Goal: Task Accomplishment & Management: Use online tool/utility

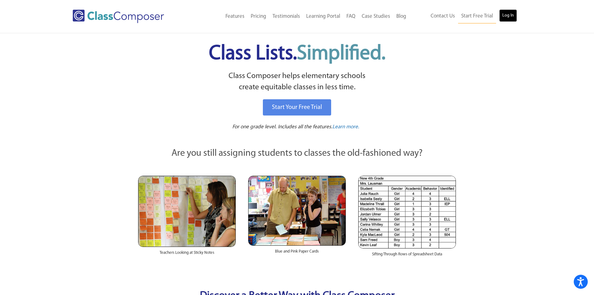
click at [512, 12] on link "Log In" at bounding box center [508, 15] width 18 height 12
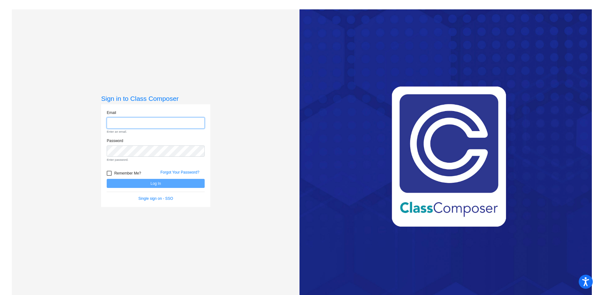
click at [146, 125] on input "email" at bounding box center [156, 123] width 98 height 12
type input "[EMAIL_ADDRESS][DOMAIN_NAME]"
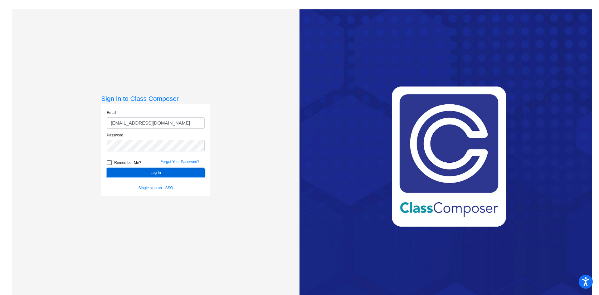
click at [152, 174] on button "Log In" at bounding box center [156, 172] width 98 height 9
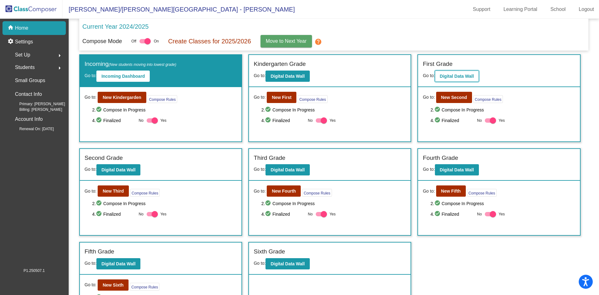
click at [458, 76] on b "Digital Data Wall" at bounding box center [457, 76] width 34 height 5
click at [457, 77] on b "Digital Data Wall" at bounding box center [457, 76] width 34 height 5
